Goal: Find specific page/section: Find specific page/section

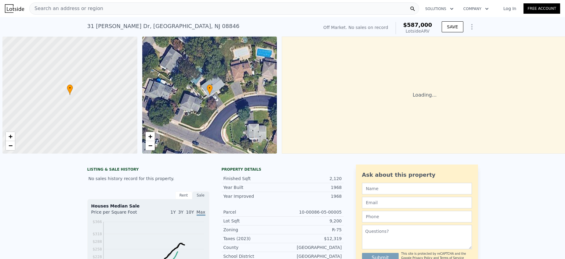
scroll to position [0, 2]
click at [105, 7] on div "Search an address or region" at bounding box center [224, 8] width 390 height 12
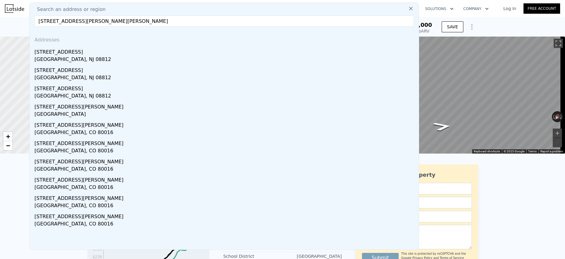
click at [177, 16] on input "[STREET_ADDRESS][PERSON_NAME][PERSON_NAME]" at bounding box center [223, 21] width 379 height 11
click at [132, 22] on input "[STREET_ADDRESS][PERSON_NAME][PERSON_NAME]" at bounding box center [223, 21] width 379 height 11
click at [98, 22] on input "[STREET_ADDRESS][PERSON_NAME][PERSON_NAME]" at bounding box center [223, 21] width 379 height 11
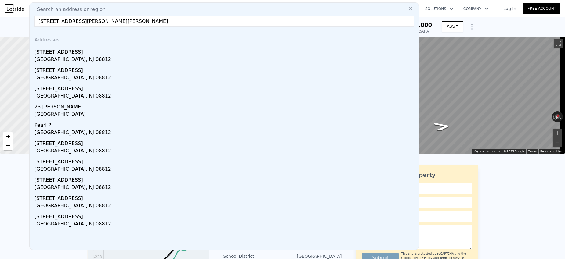
drag, startPoint x: 121, startPoint y: 23, endPoint x: 90, endPoint y: 22, distance: 30.8
click at [90, 22] on input "[STREET_ADDRESS][PERSON_NAME][PERSON_NAME]" at bounding box center [223, 21] width 379 height 11
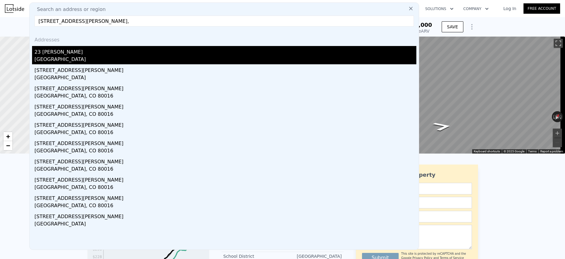
type input "[STREET_ADDRESS][PERSON_NAME],"
click at [59, 51] on div "23 [PERSON_NAME]" at bounding box center [225, 51] width 382 height 10
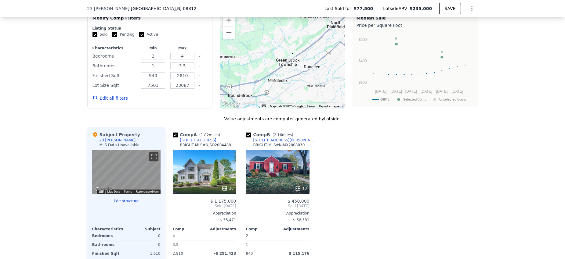
scroll to position [391, 0]
